Goal: Information Seeking & Learning: Learn about a topic

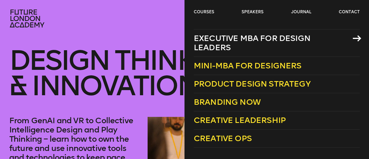
click at [212, 44] on span "Executive MBA for Design Leaders" at bounding box center [252, 42] width 117 height 19
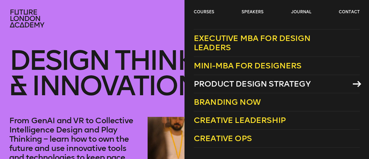
click at [250, 83] on span "Product Design Strategy" at bounding box center [252, 84] width 117 height 10
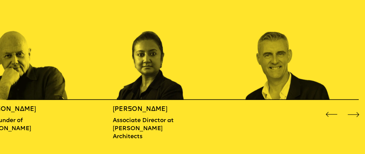
scroll to position [663, 0]
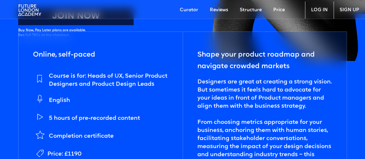
scroll to position [202, 0]
